Goal: Information Seeking & Learning: Check status

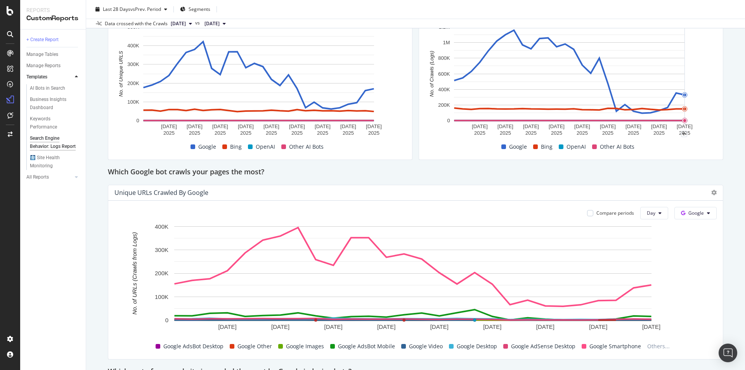
scroll to position [233, 0]
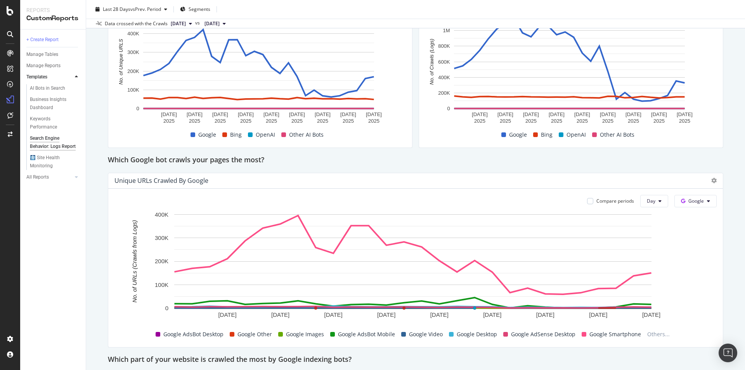
click at [595, 335] on span "Google Smartphone" at bounding box center [616, 334] width 52 height 9
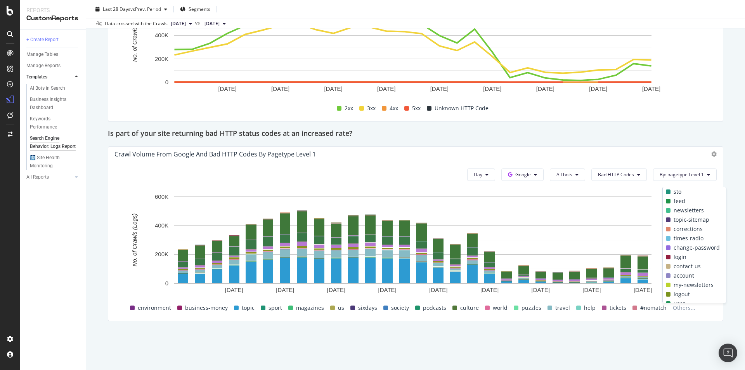
scroll to position [155, 0]
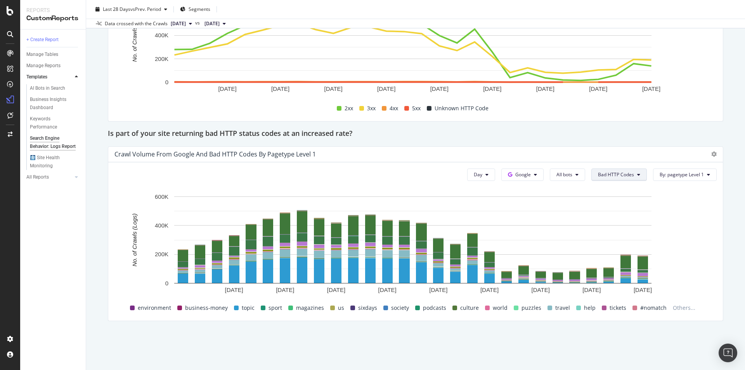
click at [631, 172] on button "Bad HTTP Codes" at bounding box center [620, 174] width 56 height 12
click at [630, 203] on span "Good HTTP Codes" at bounding box center [612, 204] width 39 height 7
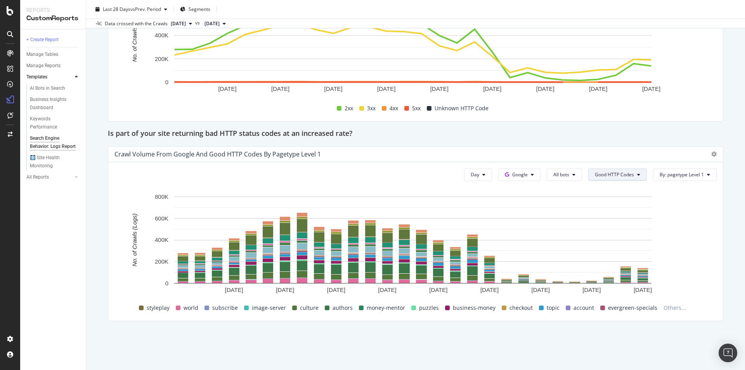
click at [627, 171] on span "Good HTTP Codes" at bounding box center [614, 174] width 39 height 7
click at [624, 251] on div "Bad HTTP Codes" at bounding box center [610, 254] width 52 height 11
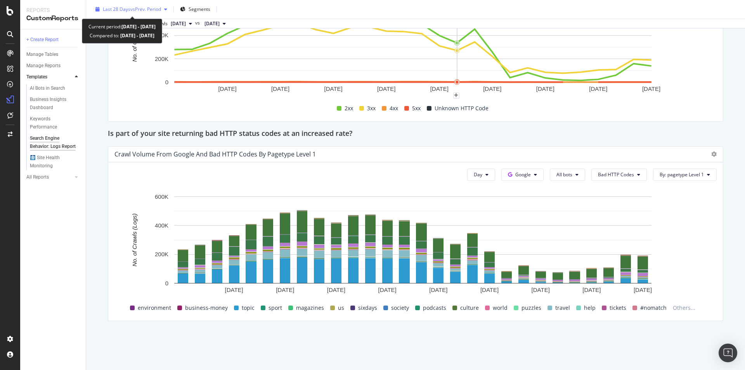
click at [168, 13] on div "Last 28 Days vs Prev. Period" at bounding box center [131, 9] width 78 height 12
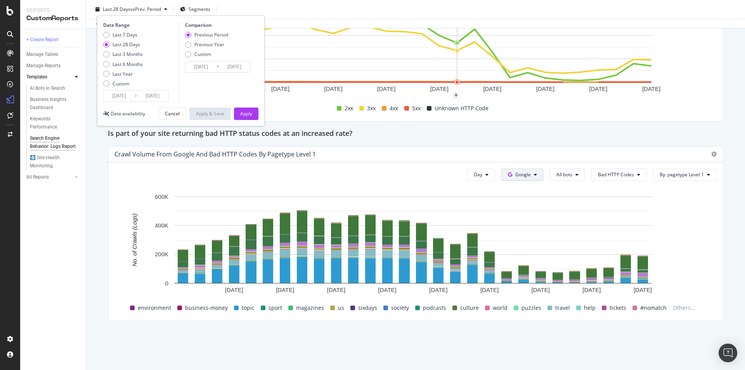
click at [529, 178] on button "Google" at bounding box center [522, 174] width 42 height 12
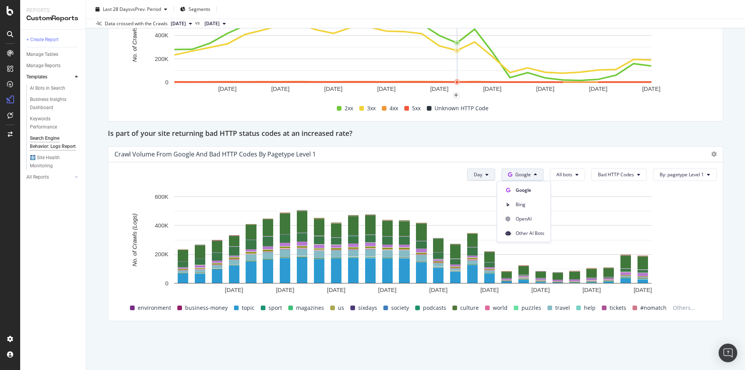
click at [488, 179] on button "Day" at bounding box center [481, 174] width 28 height 12
click at [525, 176] on span "Google" at bounding box center [523, 174] width 16 height 7
click at [486, 177] on icon at bounding box center [487, 174] width 3 height 5
click at [480, 199] on div "Week" at bounding box center [477, 203] width 26 height 14
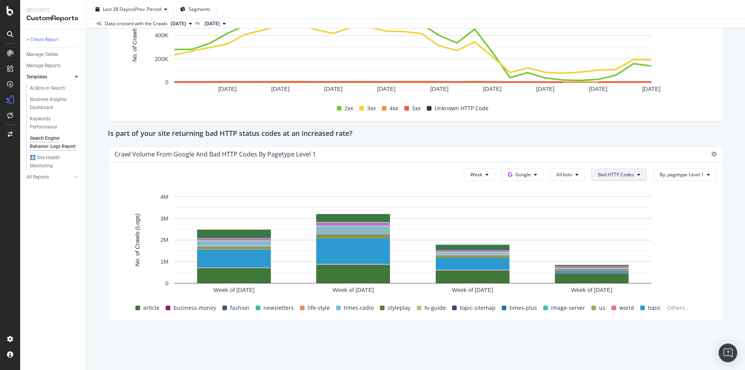
click at [626, 172] on span "Bad HTTP Codes" at bounding box center [616, 174] width 36 height 7
click at [464, 177] on button "Week" at bounding box center [479, 174] width 31 height 12
click at [472, 187] on span "Day" at bounding box center [473, 190] width 14 height 7
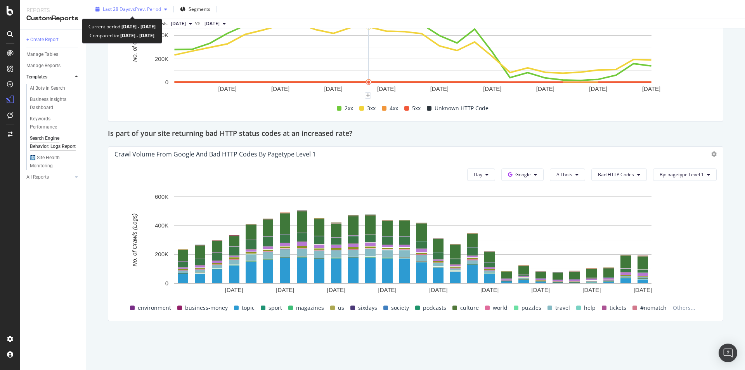
click at [156, 8] on span "vs Prev. Period" at bounding box center [145, 9] width 31 height 7
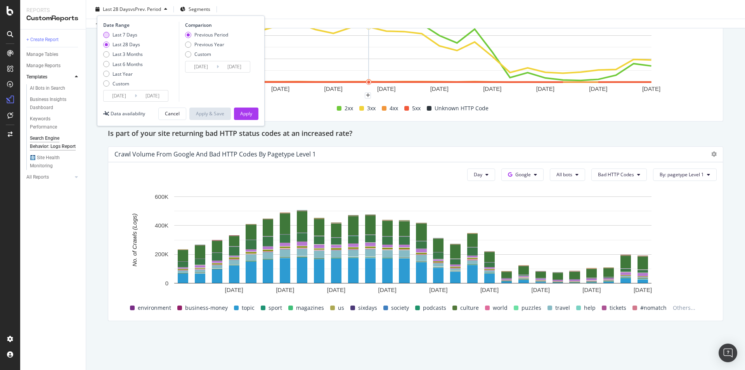
click at [132, 33] on div "Last 7 Days" at bounding box center [125, 34] width 25 height 7
type input "[DATE]"
click at [253, 115] on button "Apply" at bounding box center [246, 114] width 24 height 12
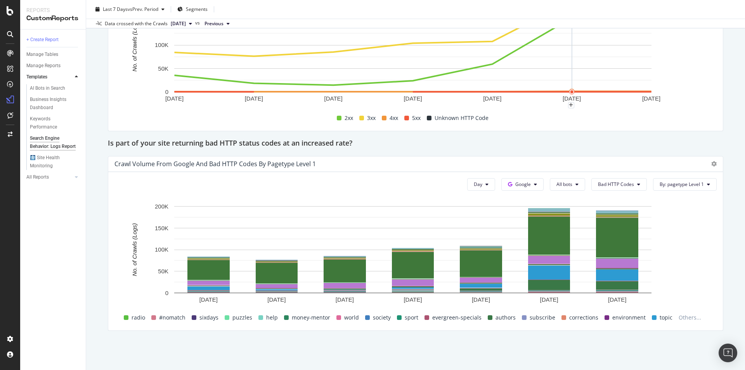
scroll to position [1057, 0]
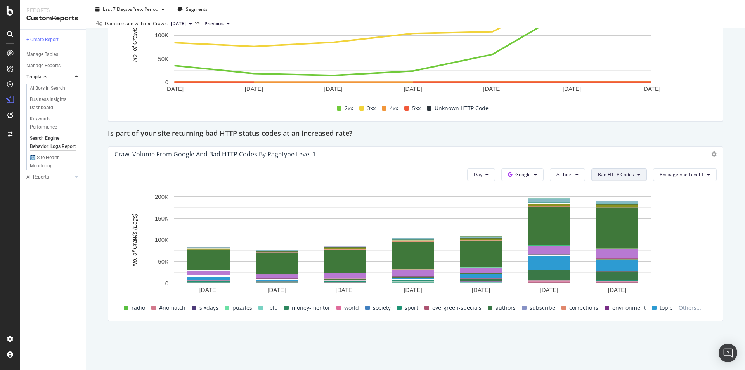
click at [612, 172] on span "Bad HTTP Codes" at bounding box center [616, 174] width 36 height 7
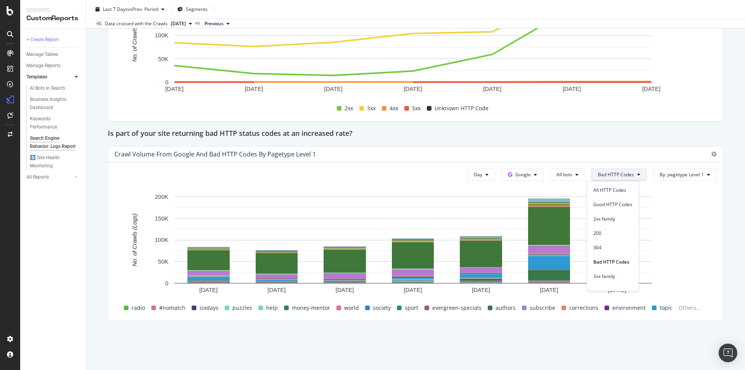
click at [625, 147] on div "Crawl Volume from Google and Bad HTTP Codes by pagetype Level 1" at bounding box center [415, 155] width 615 height 16
